Goal: Check status

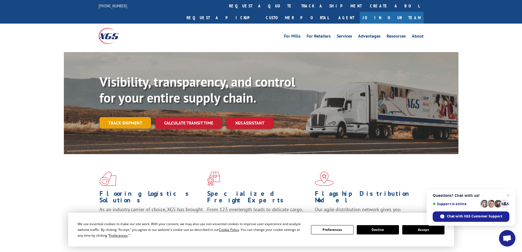
click at [133, 117] on link "Track shipment" at bounding box center [126, 123] width 52 height 12
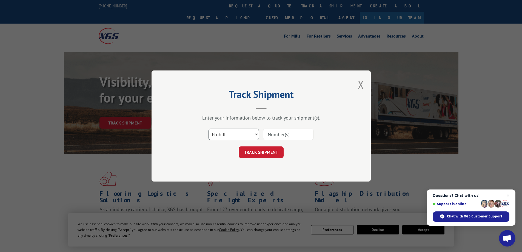
click at [255, 134] on select "Select category... Probill BOL PO" at bounding box center [234, 135] width 50 height 12
click at [507, 195] on span "Close chat" at bounding box center [508, 195] width 7 height 7
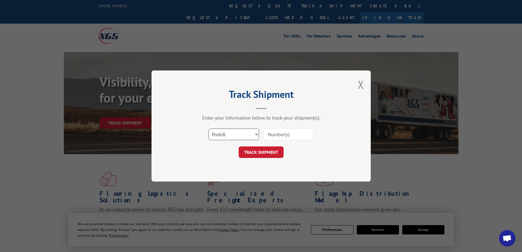
click at [246, 138] on select "Select category... Probill BOL PO" at bounding box center [234, 135] width 50 height 12
click at [209, 129] on select "Select category... Probill BOL PO" at bounding box center [234, 135] width 50 height 12
click at [289, 134] on input at bounding box center [288, 135] width 50 height 12
type input "15095557"
click at [236, 155] on div "TRACK SHIPMENT" at bounding box center [261, 152] width 165 height 12
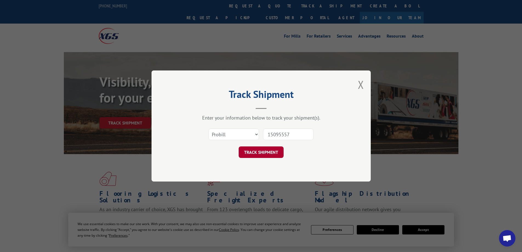
click at [255, 151] on button "TRACK SHIPMENT" at bounding box center [261, 152] width 45 height 12
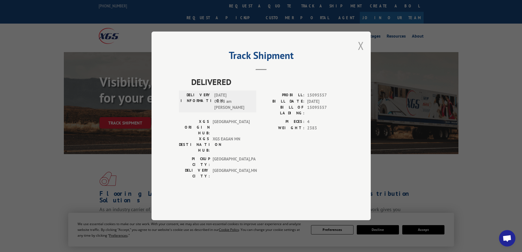
click at [360, 53] on button "Close modal" at bounding box center [361, 45] width 6 height 15
